Goal: Task Accomplishment & Management: Use online tool/utility

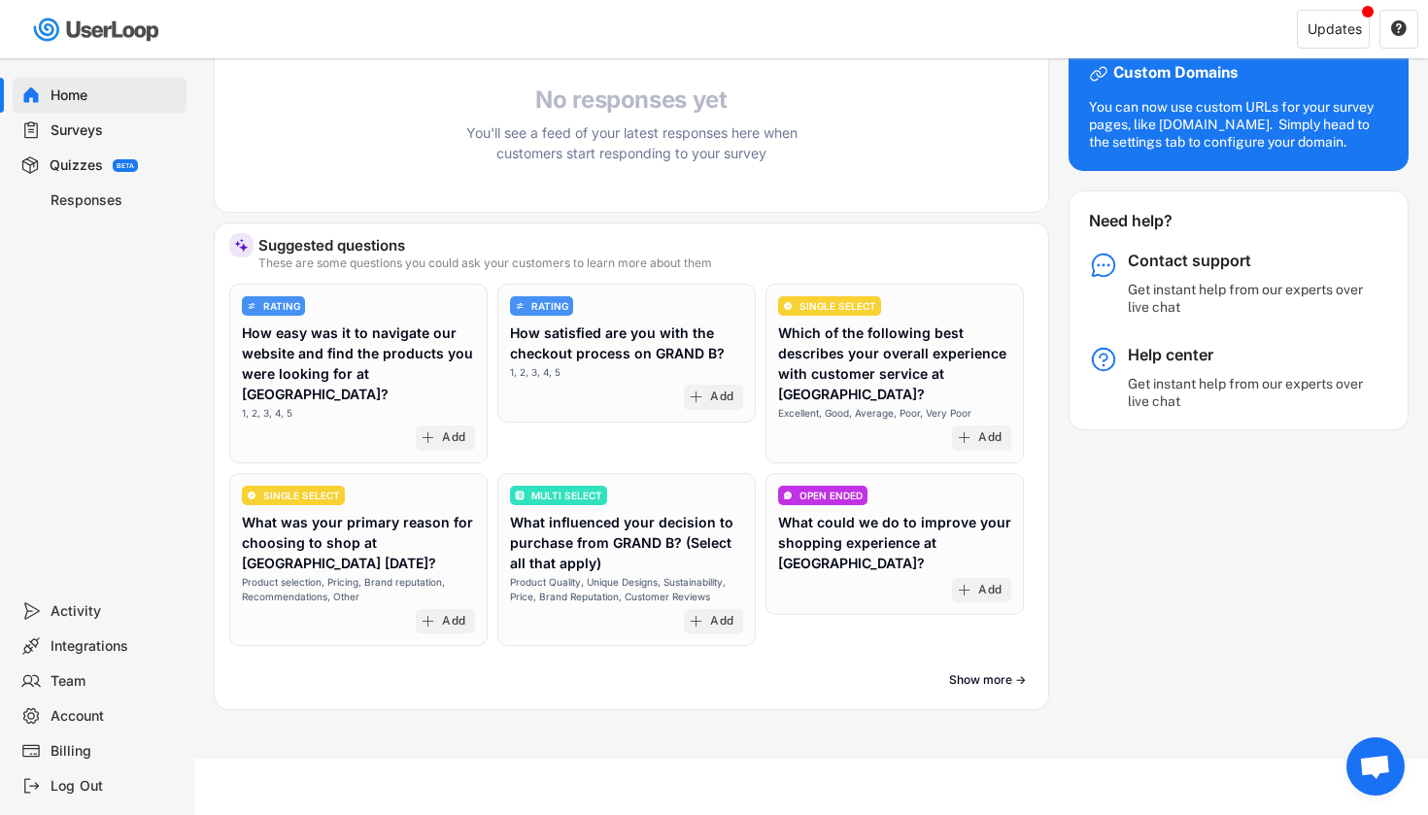
scroll to position [423, 0]
click at [715, 396] on div "Add" at bounding box center [721, 399] width 23 height 16
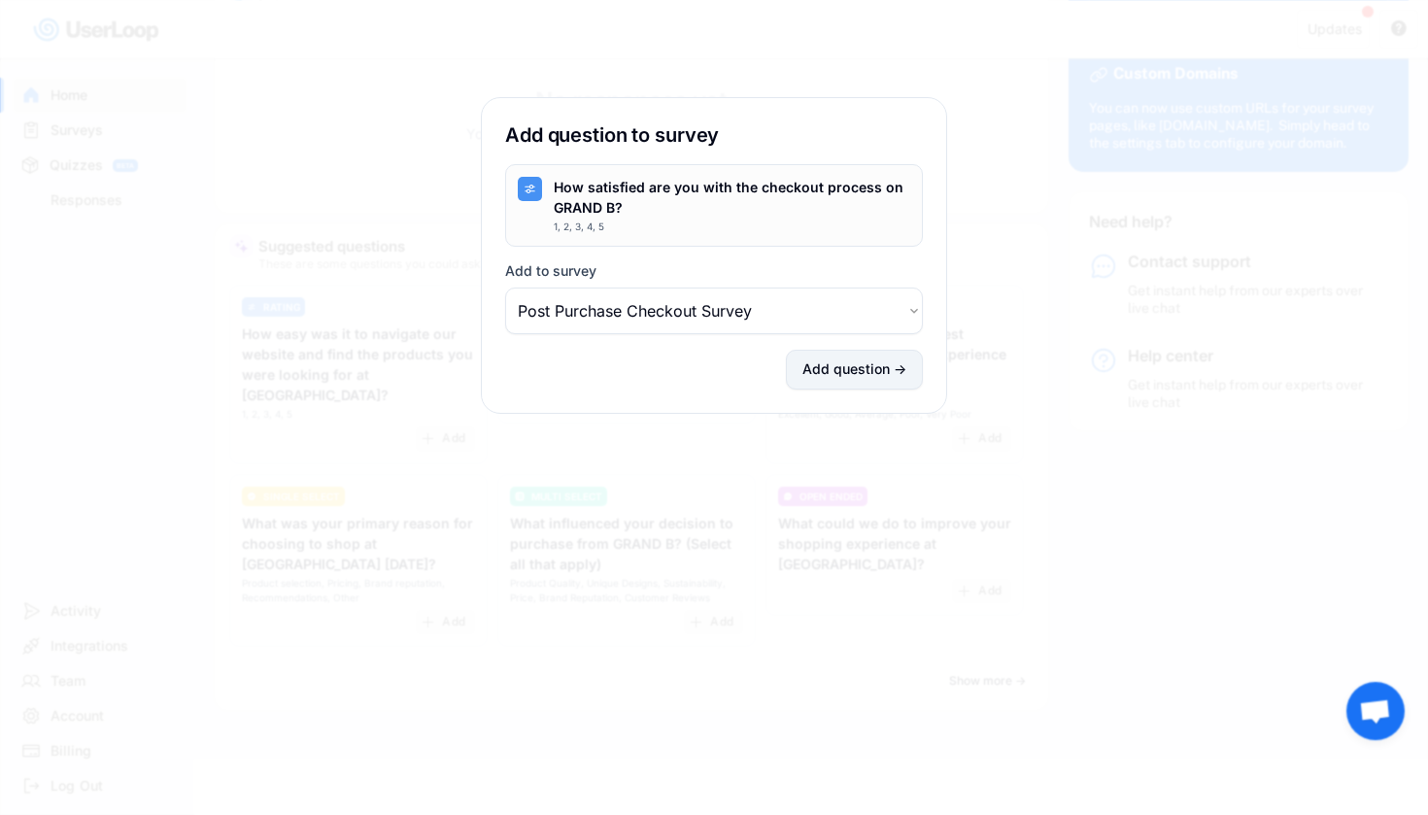
click at [812, 372] on button "Add question →" at bounding box center [854, 370] width 137 height 40
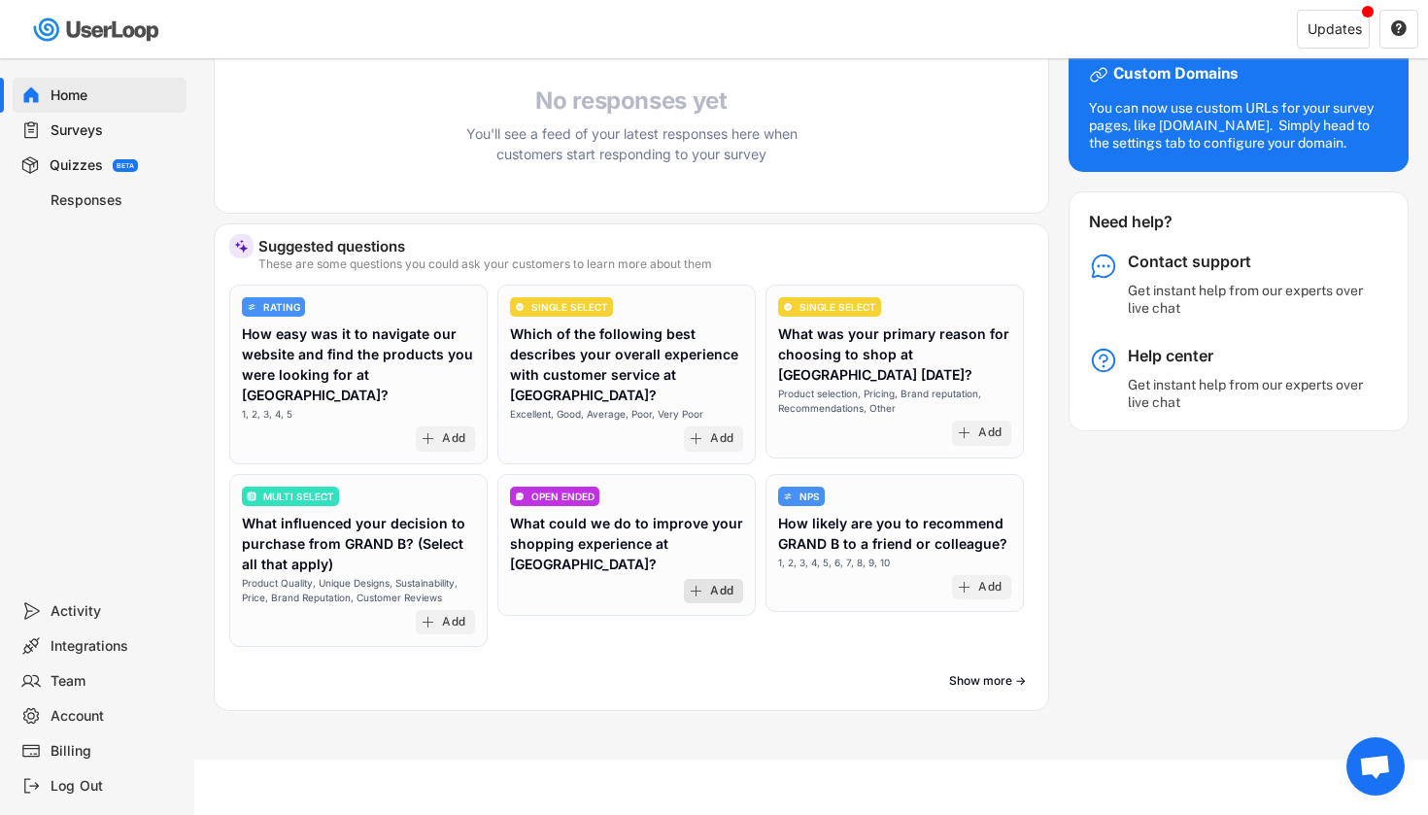
click at [710, 584] on div "Add" at bounding box center [721, 592] width 23 height 16
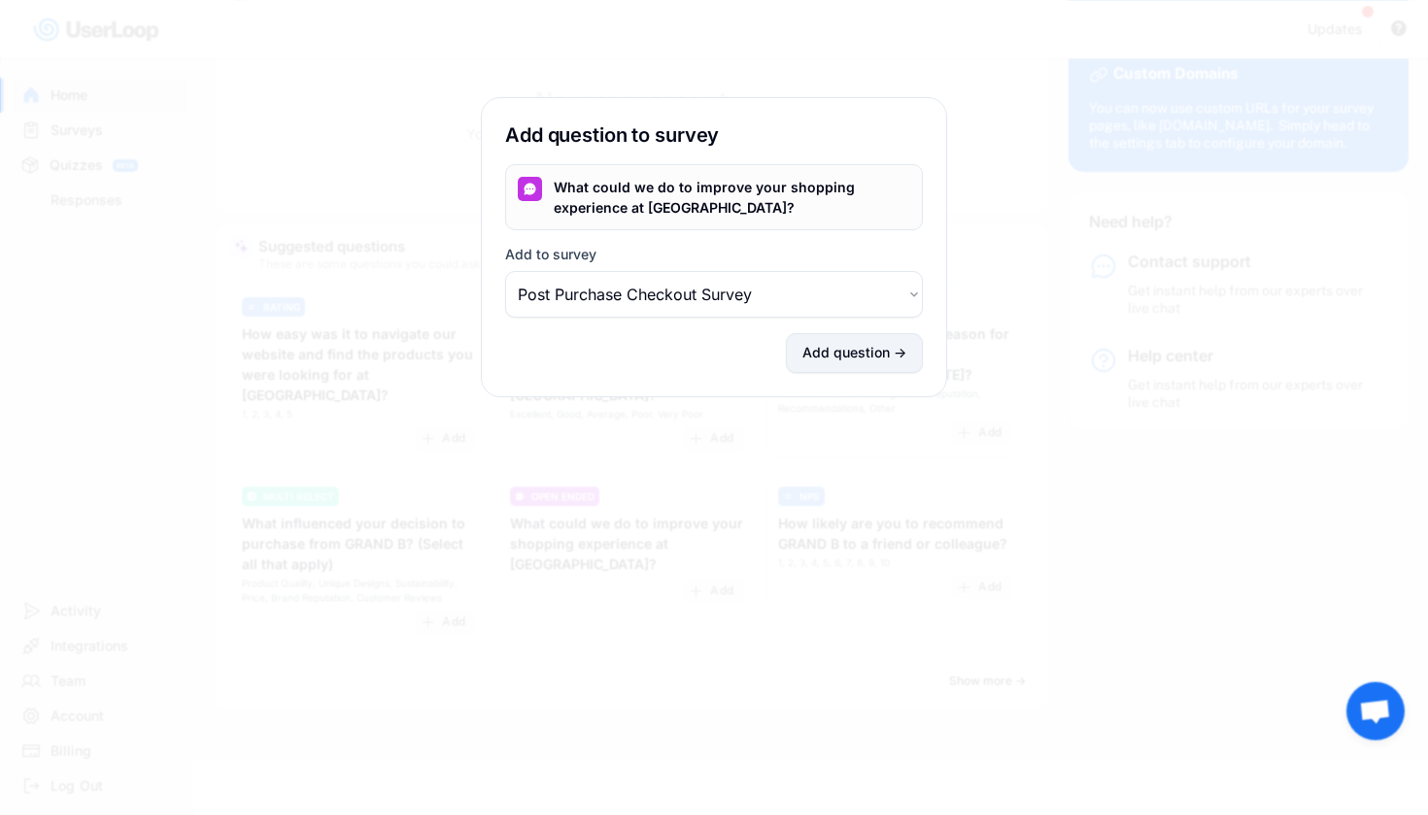
click at [871, 361] on button "Add question →" at bounding box center [854, 353] width 137 height 40
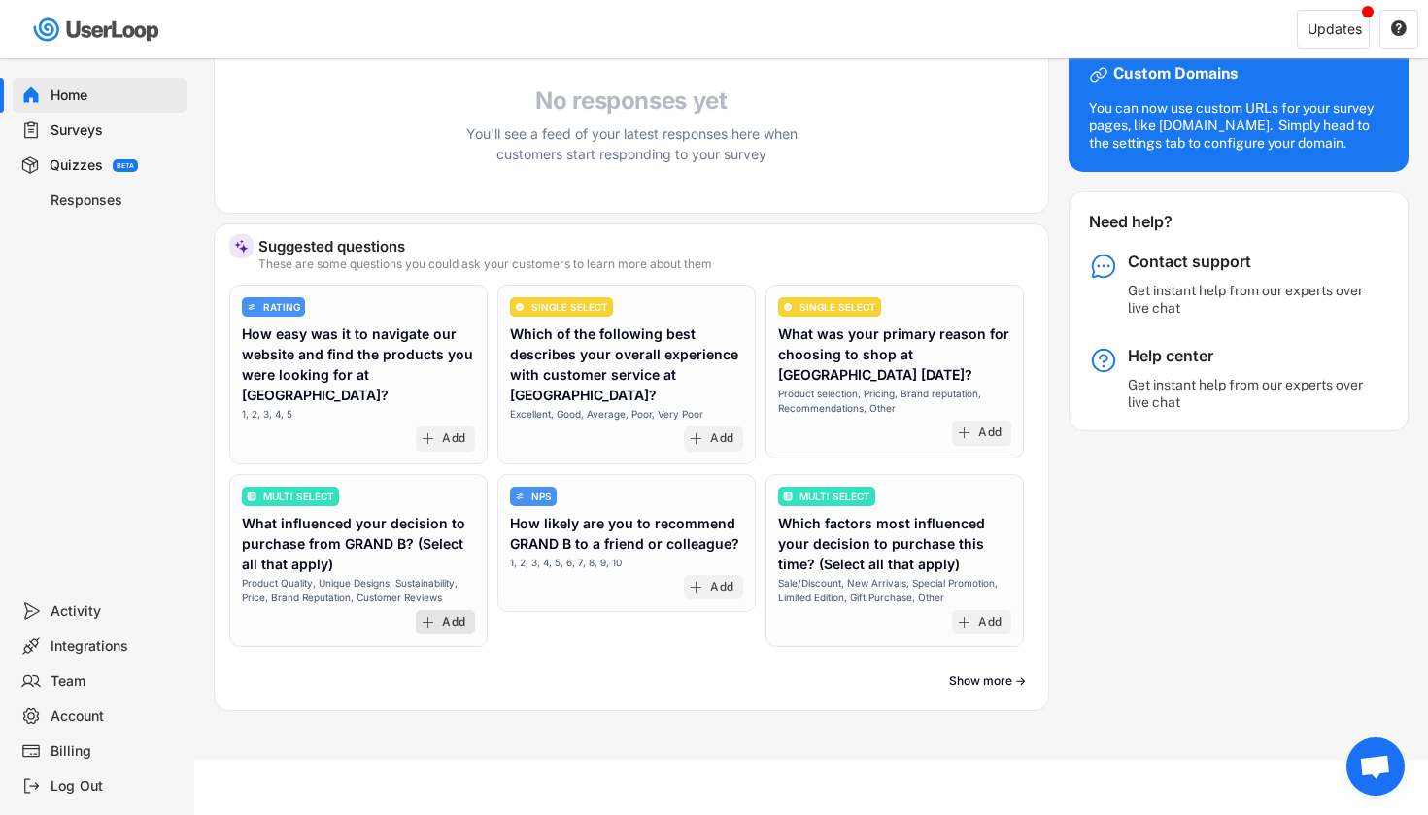
click at [448, 615] on div "Add" at bounding box center [453, 623] width 23 height 16
select select ""1348695171700984260__LOOKUP__1755733833238x101339195131202370""
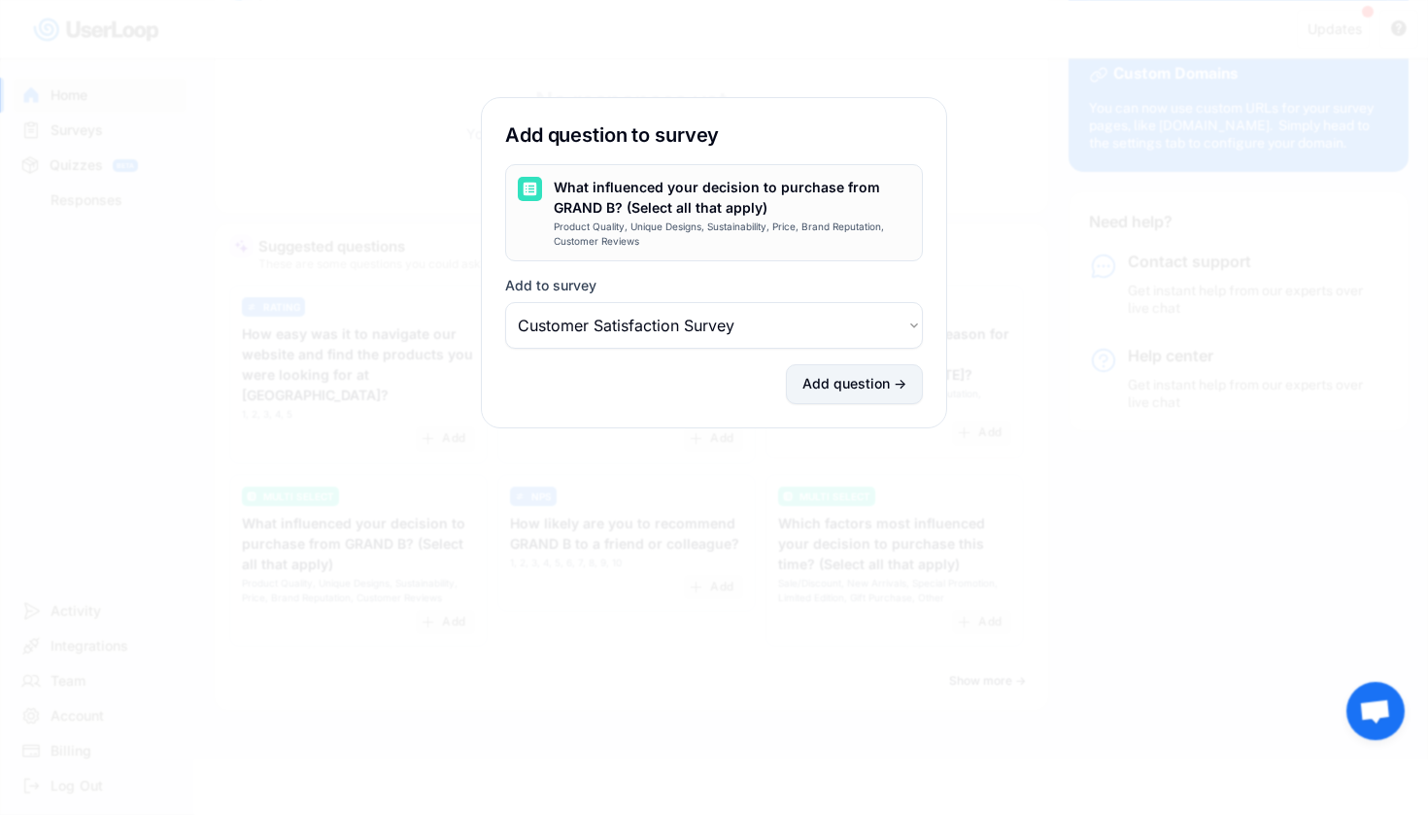
click at [829, 389] on button "Add question →" at bounding box center [854, 384] width 137 height 40
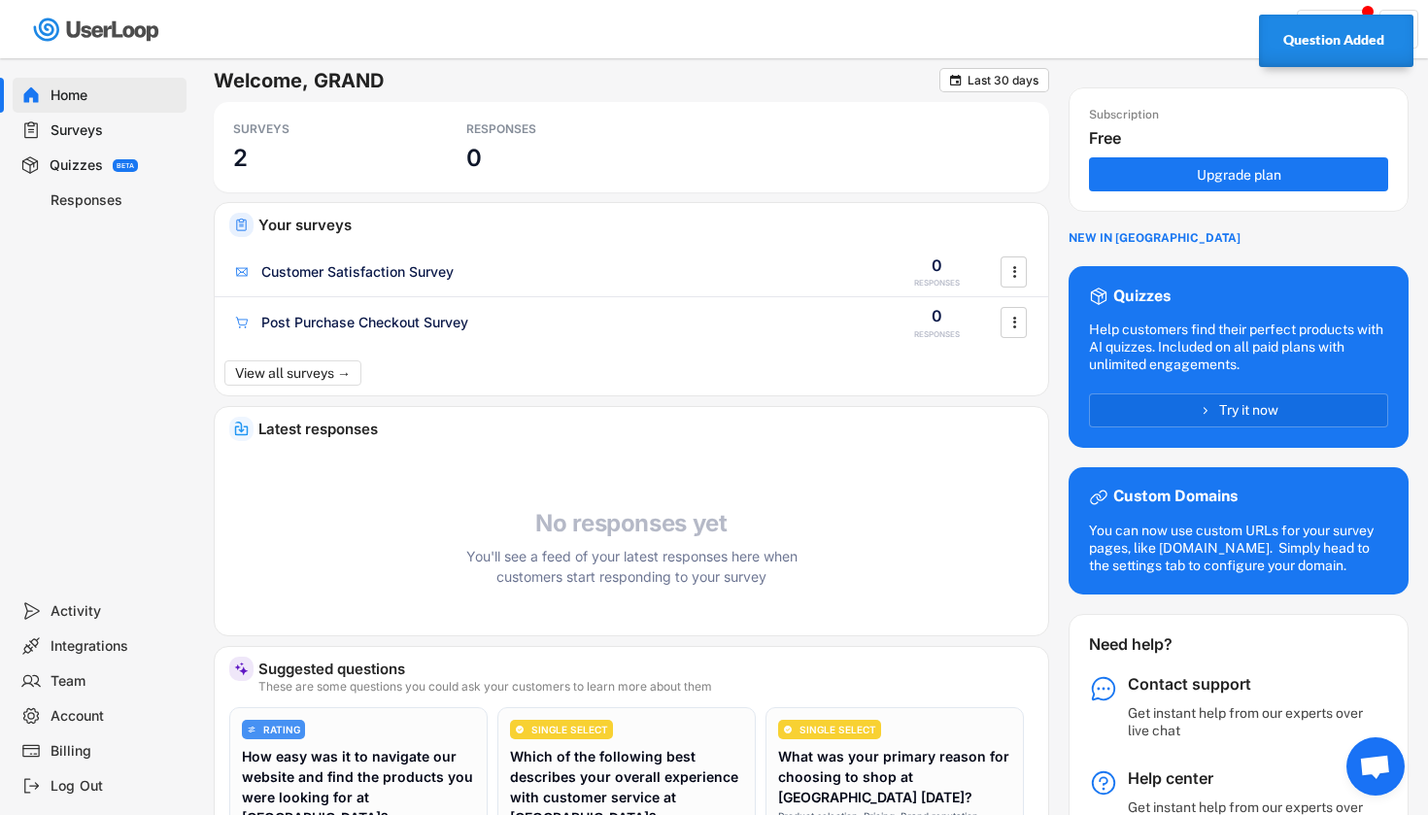
scroll to position [0, 0]
click at [1356, 16] on div "Question Added" at bounding box center [1336, 41] width 154 height 52
click at [1352, 35] on div "Updates" at bounding box center [1335, 29] width 54 height 14
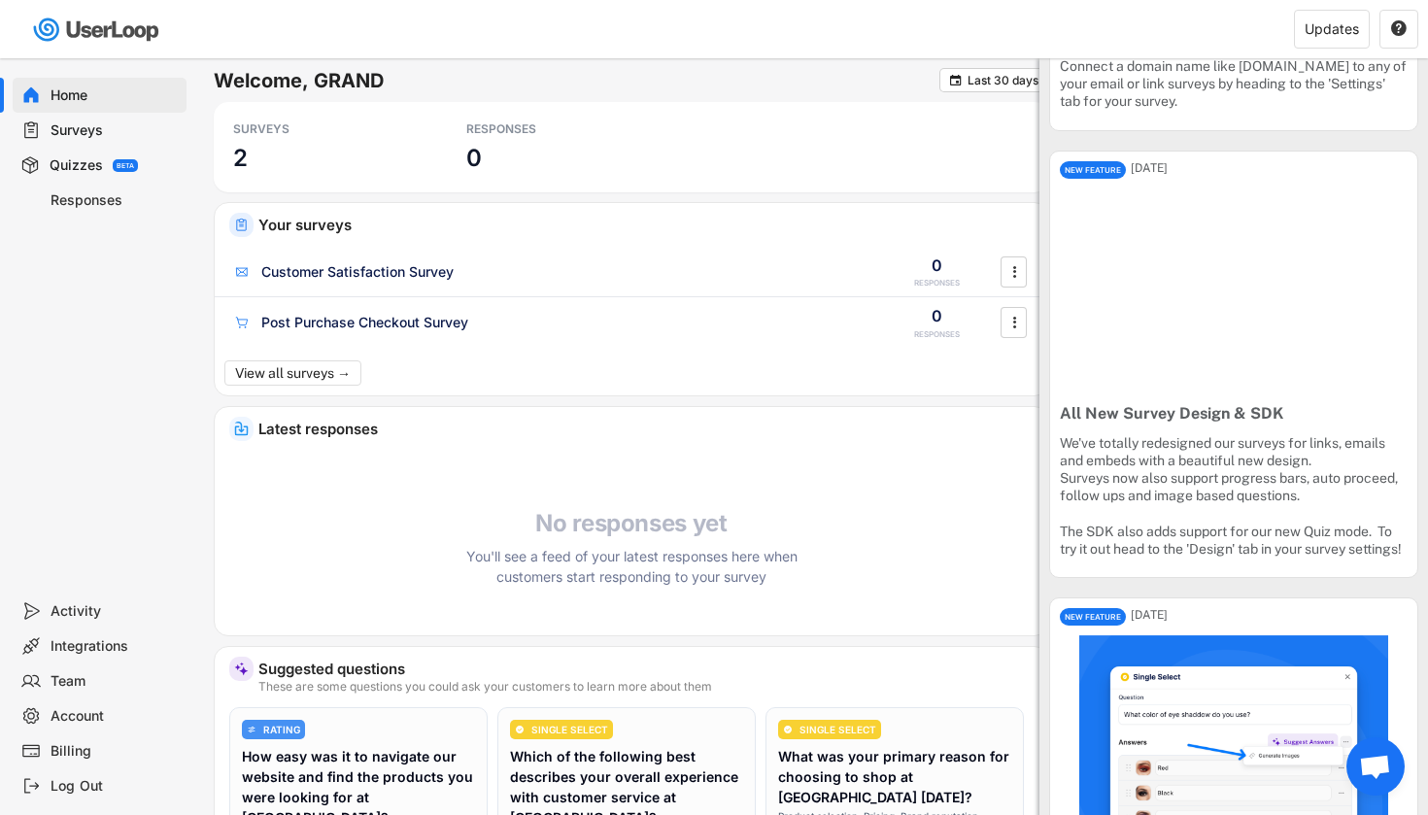
scroll to position [796, 0]
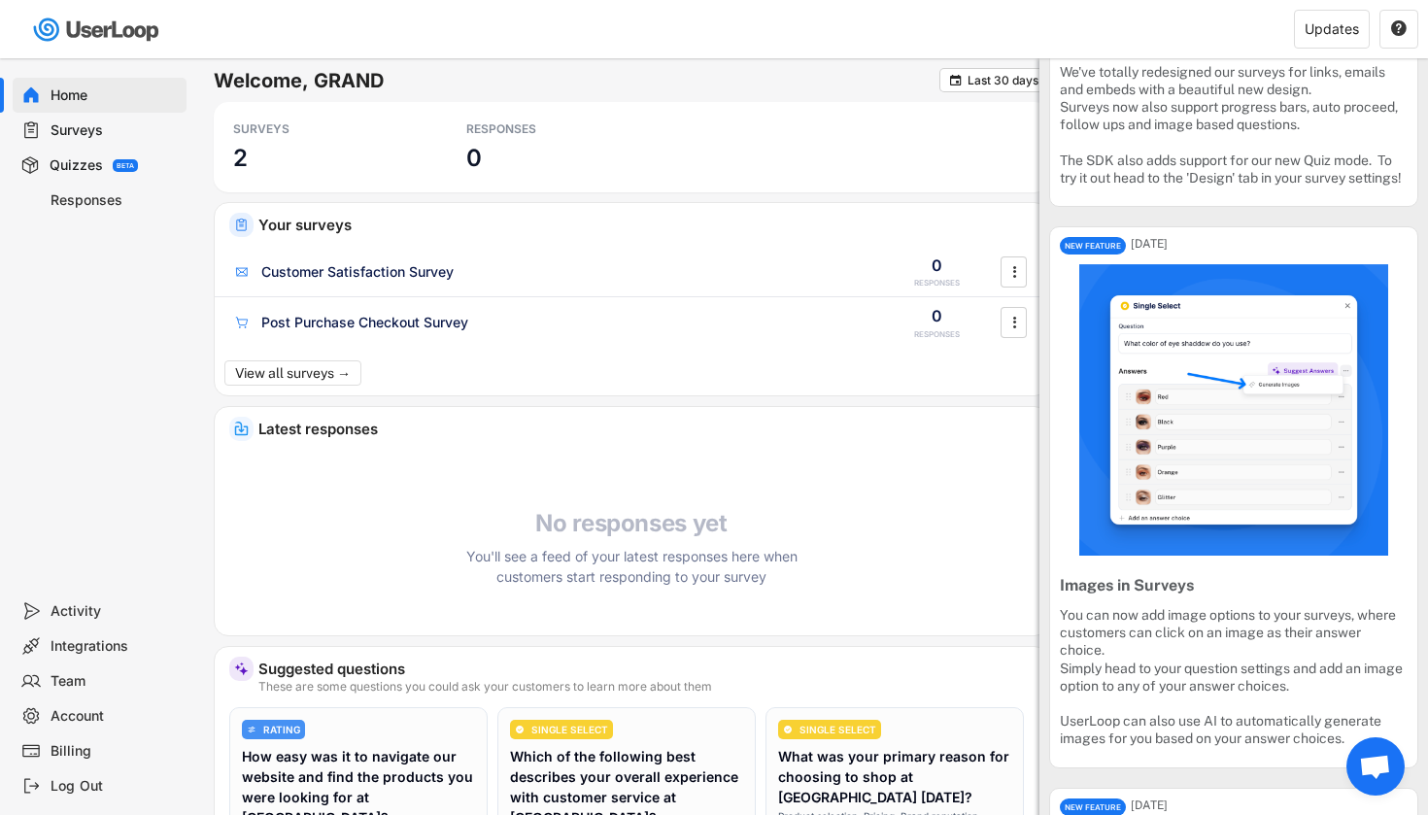
click at [109, 120] on div "Surveys" at bounding box center [100, 130] width 174 height 35
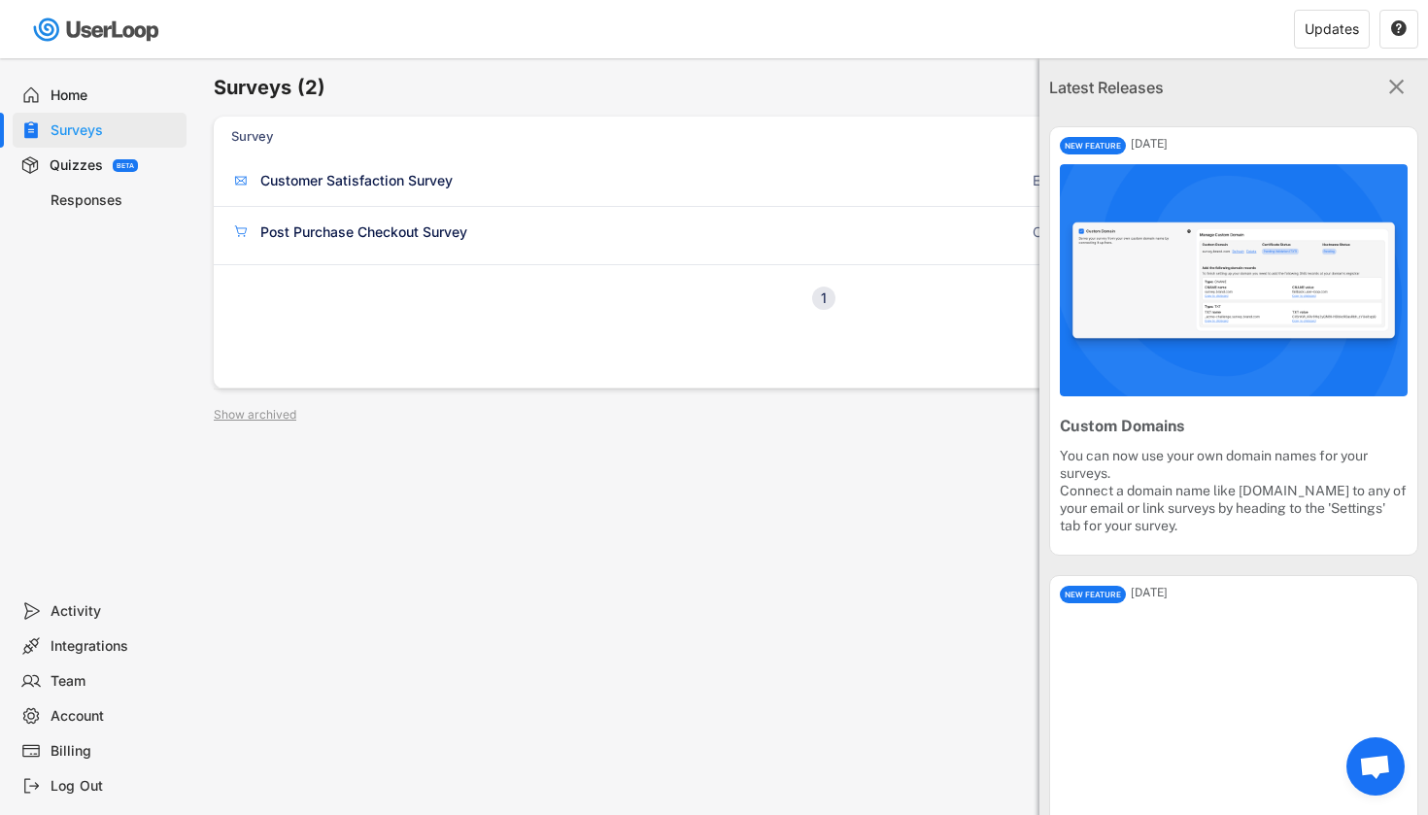
click at [1393, 93] on text "" at bounding box center [1397, 86] width 16 height 25
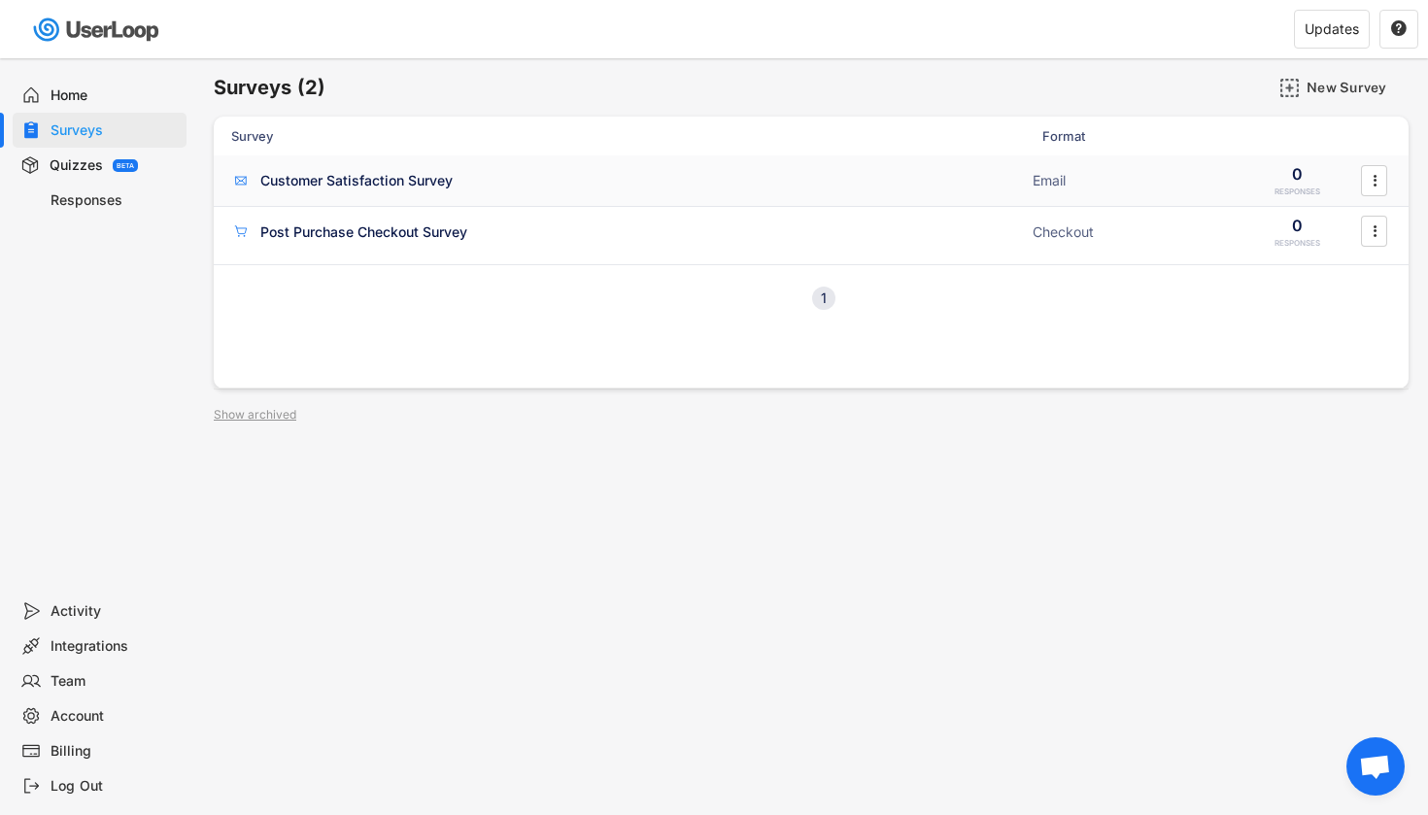
click at [1214, 177] on div "Email" at bounding box center [1130, 180] width 194 height 19
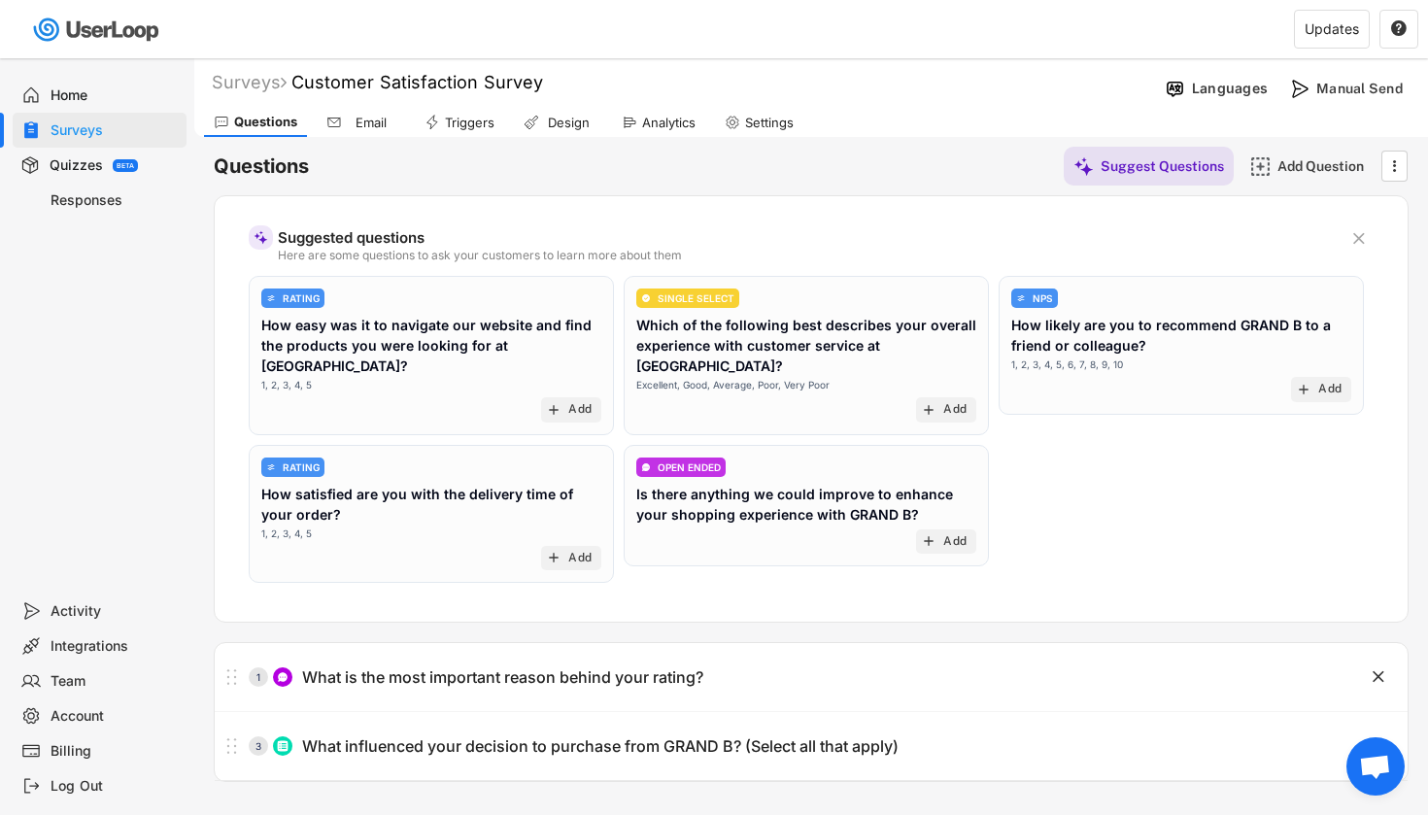
click at [68, 159] on div "Quizzes" at bounding box center [76, 165] width 53 height 18
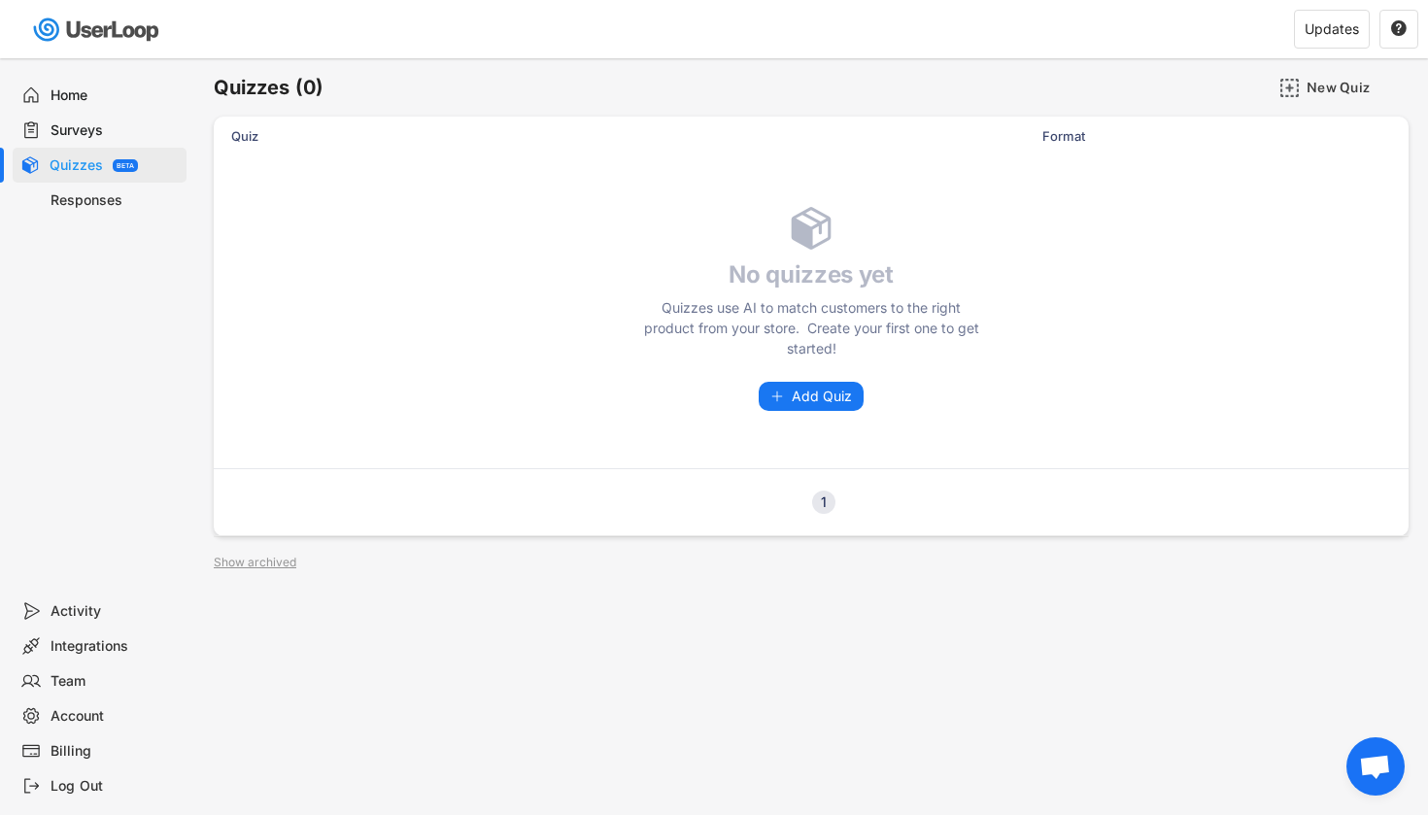
click at [68, 87] on div "Home" at bounding box center [115, 95] width 128 height 18
